Goal: Browse casually: Explore the website without a specific task or goal

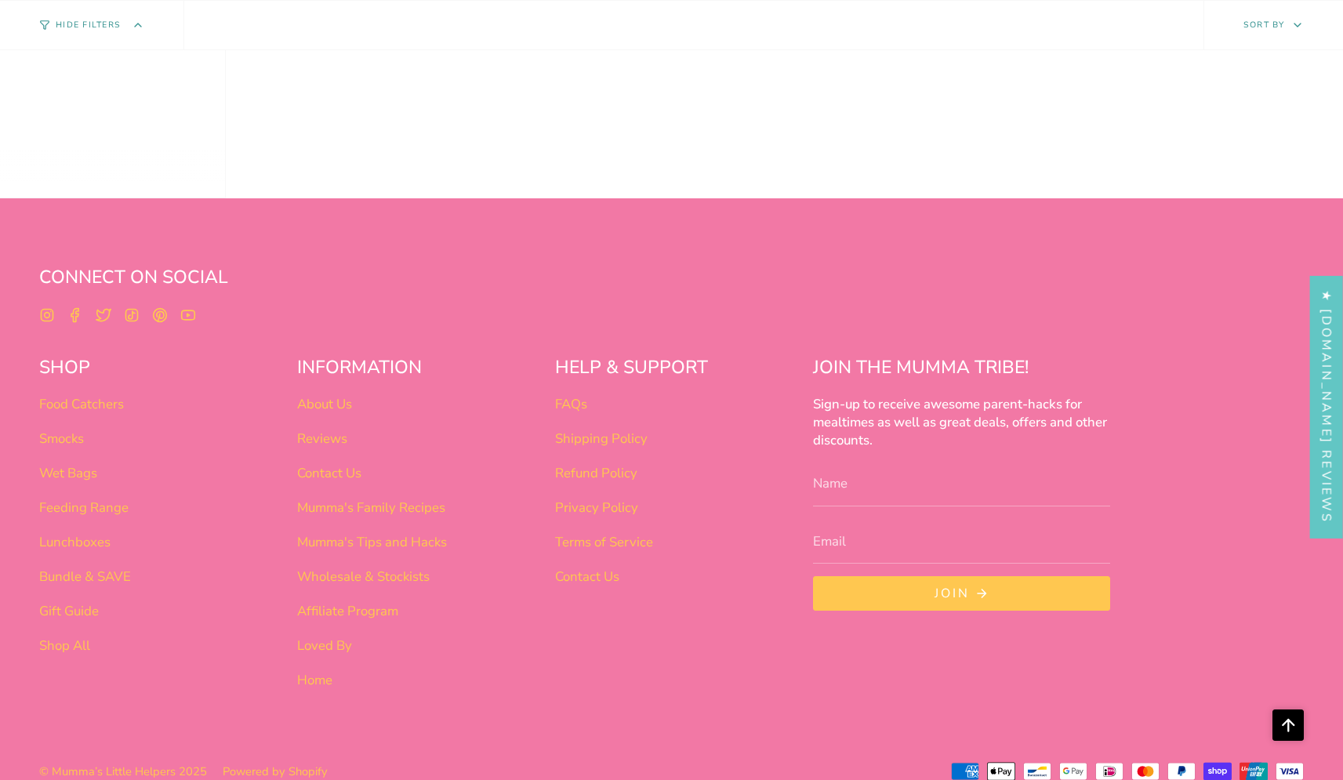
scroll to position [1300, 0]
